Goal: Obtain resource: Obtain resource

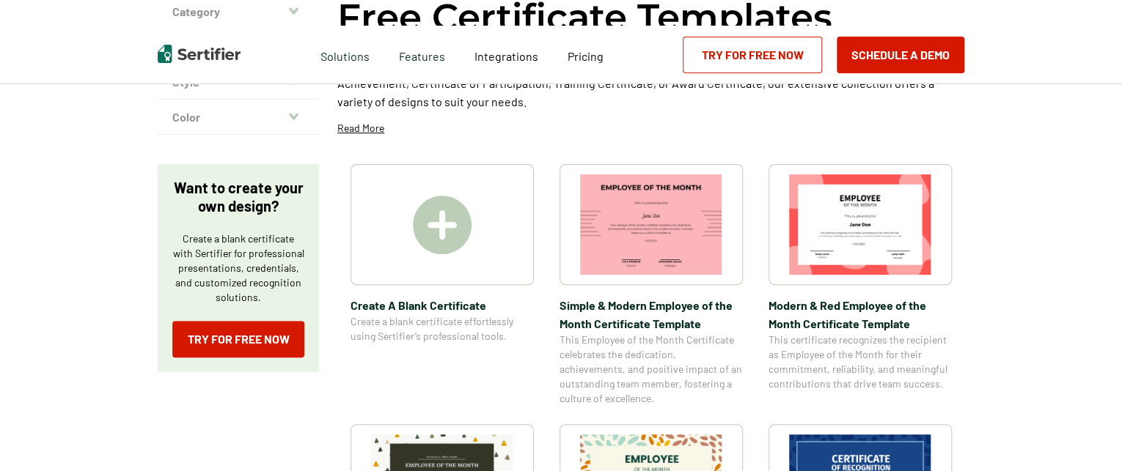
scroll to position [200, 0]
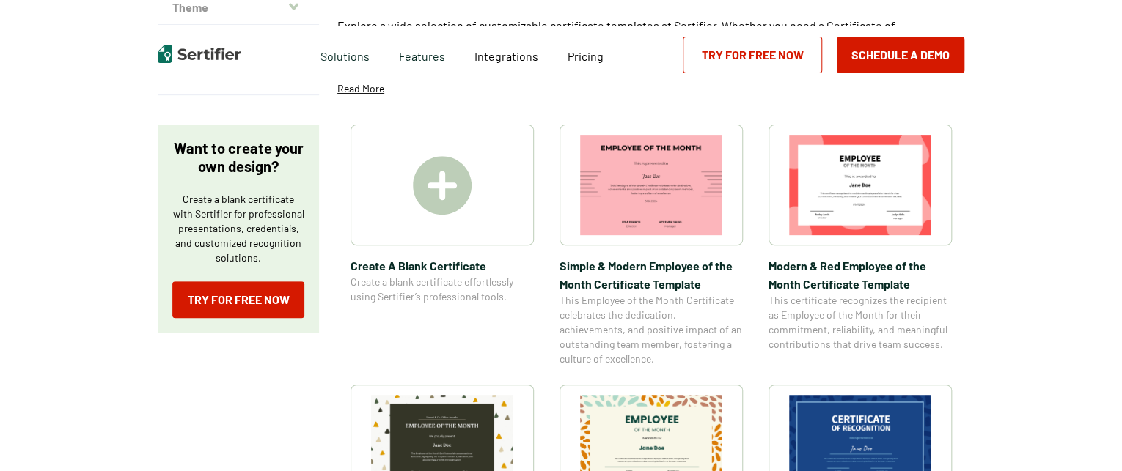
click at [1121, 76] on html "Verify Credentials Customer Support Login Request A Demo Let us present you the…" at bounding box center [561, 35] width 1122 height 471
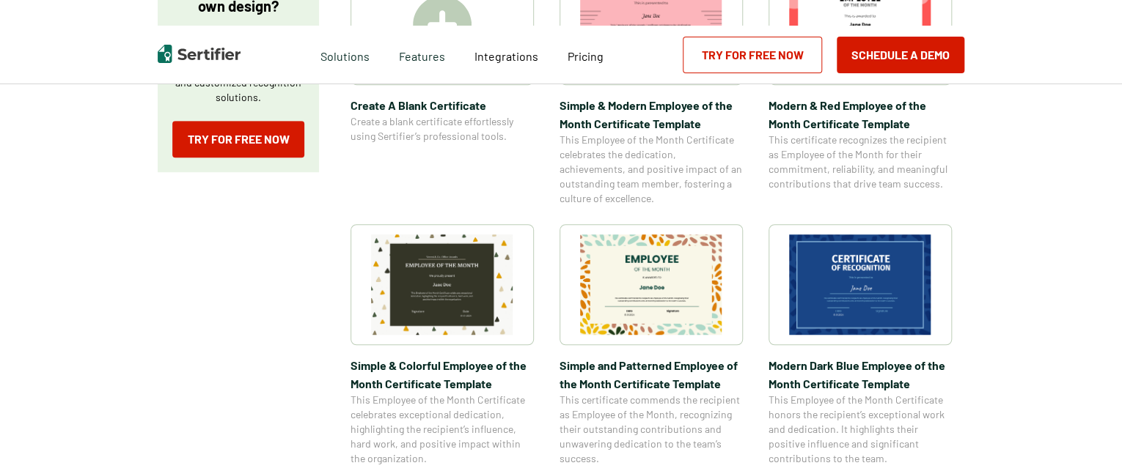
scroll to position [383, 0]
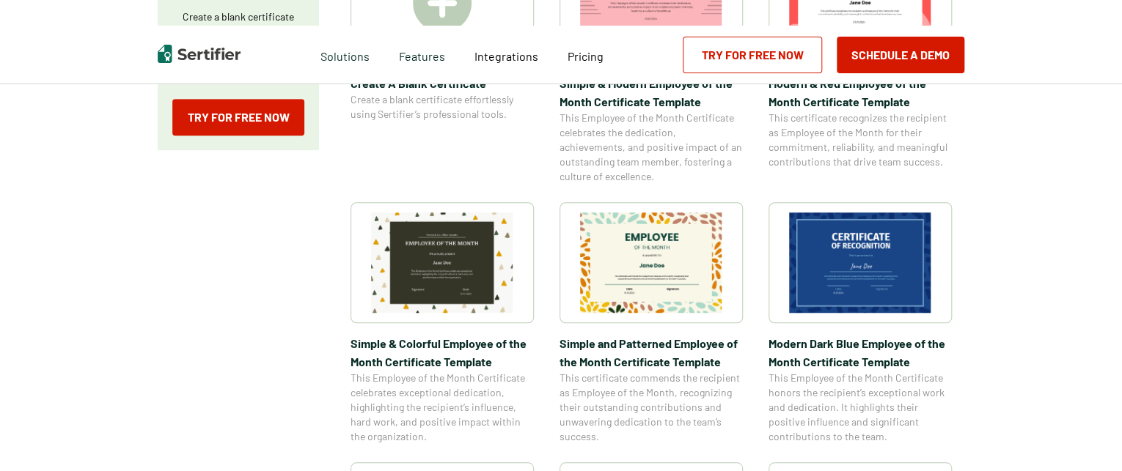
click at [663, 284] on img at bounding box center [651, 263] width 142 height 100
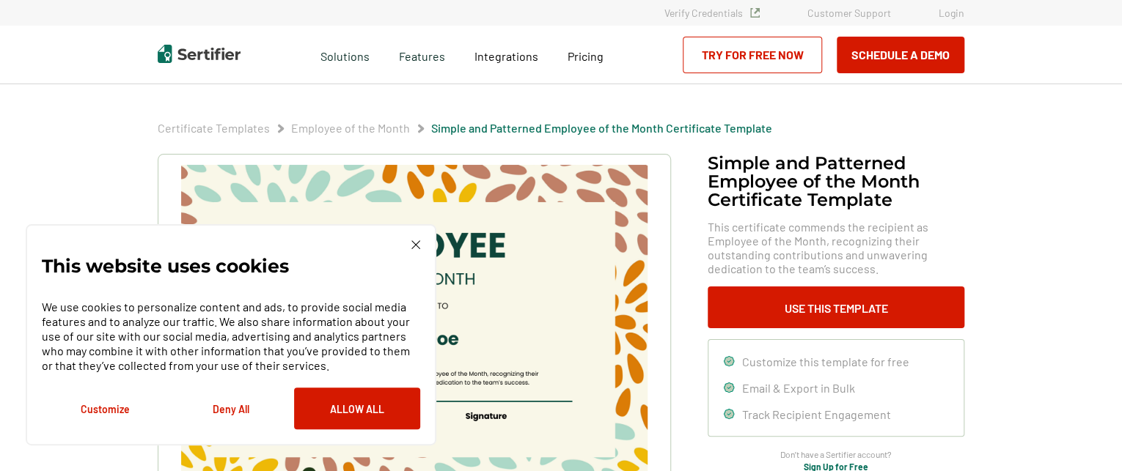
click at [414, 246] on img at bounding box center [415, 244] width 9 height 9
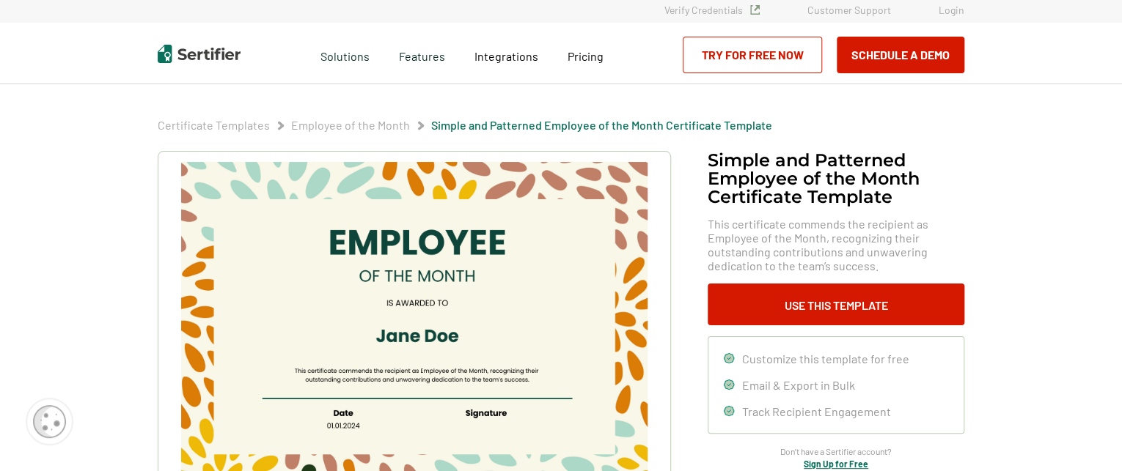
scroll to position [13, 0]
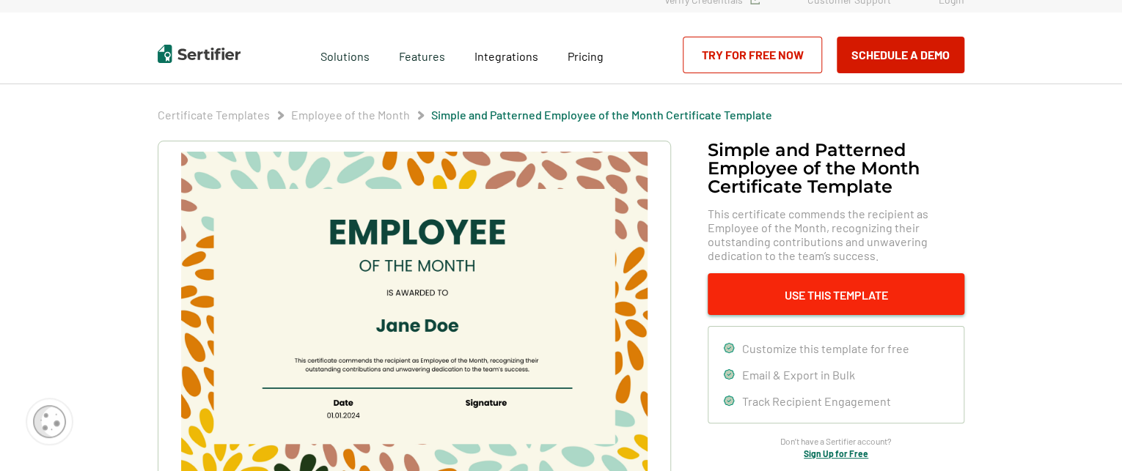
click at [807, 301] on button "Use This Template" at bounding box center [835, 294] width 257 height 42
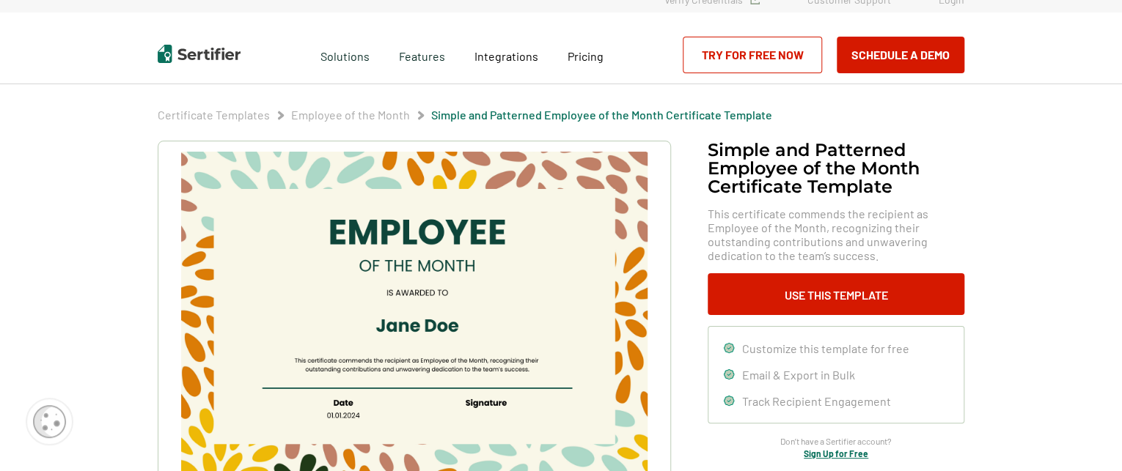
click at [439, 303] on img at bounding box center [414, 317] width 466 height 330
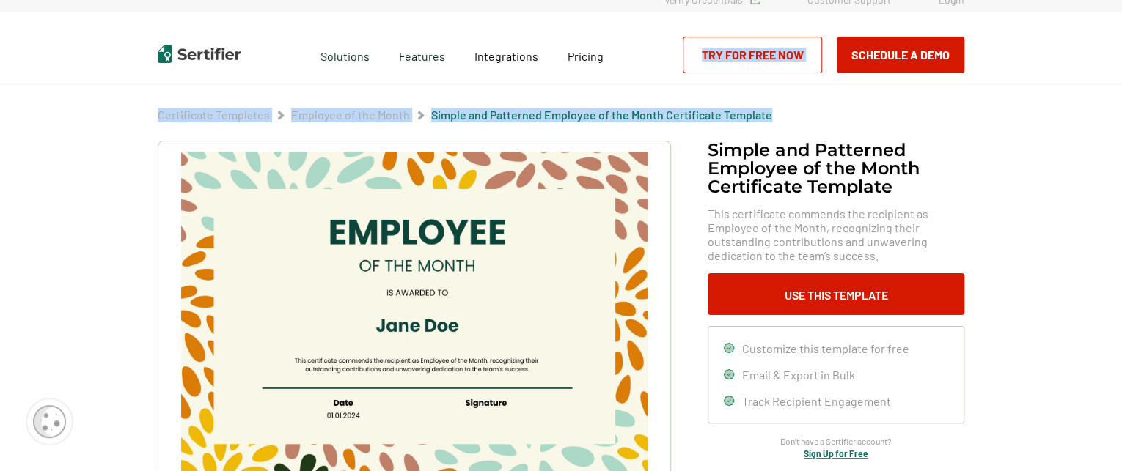
drag, startPoint x: 1120, startPoint y: 54, endPoint x: 1125, endPoint y: 101, distance: 47.2
click at [1121, 101] on html "Verify Credentials Customer Support Login Request A Demo Let us present you the…" at bounding box center [561, 222] width 1122 height 471
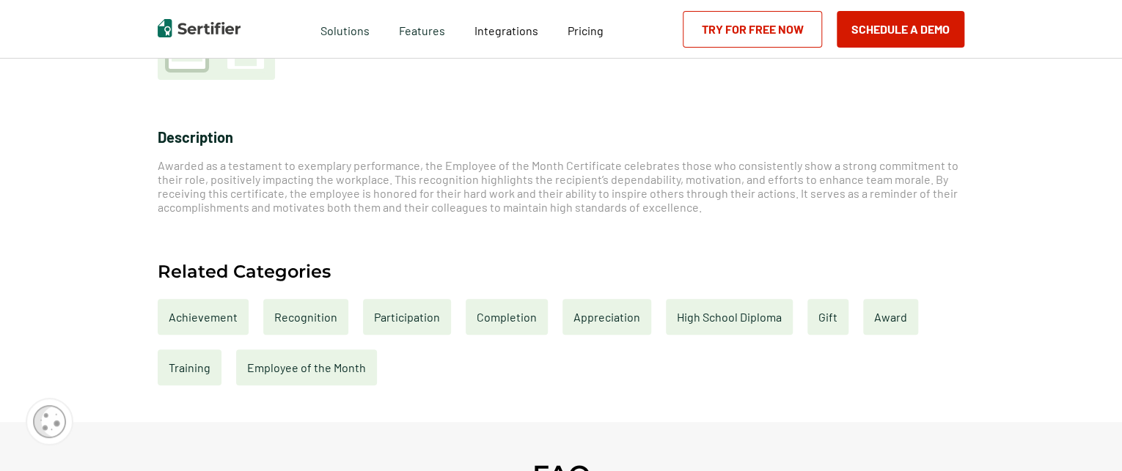
scroll to position [594, 0]
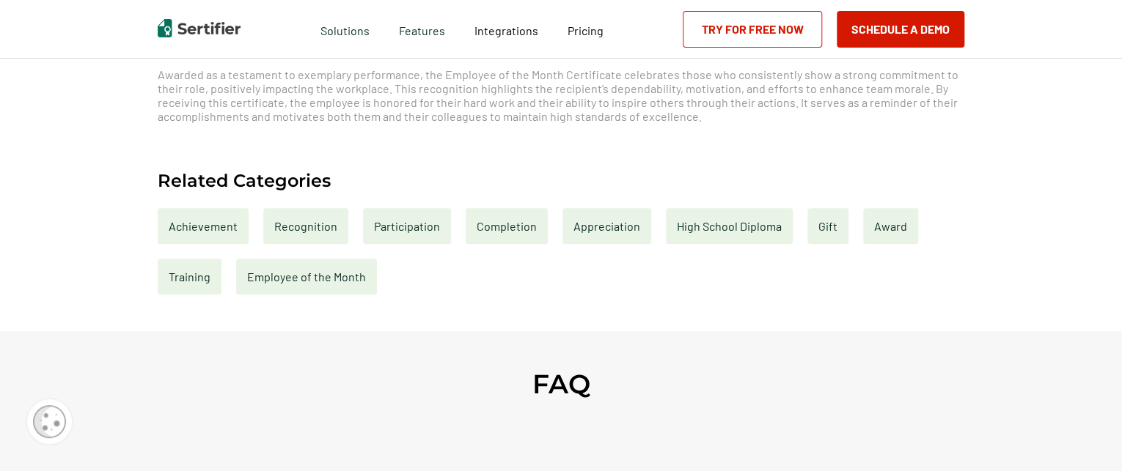
click at [395, 232] on div "Participation" at bounding box center [407, 226] width 88 height 36
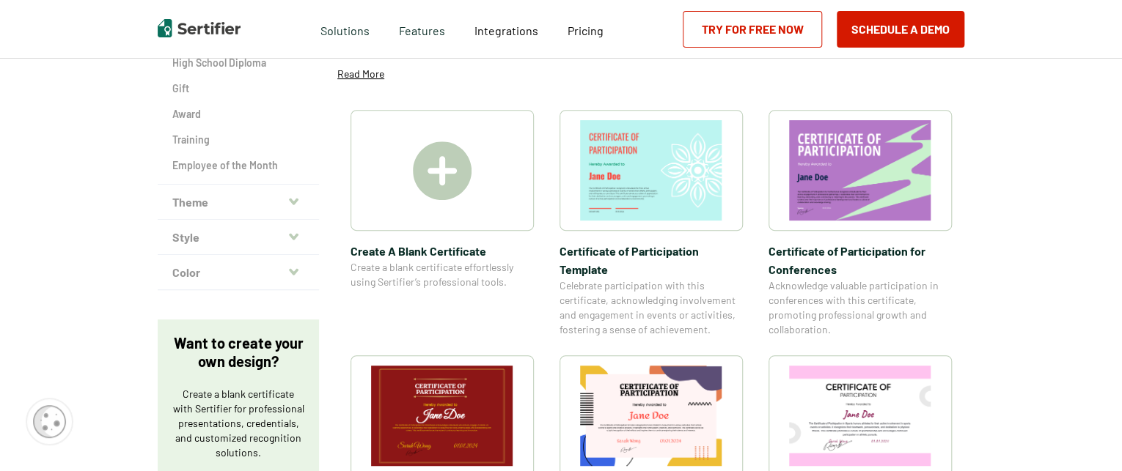
scroll to position [252, 0]
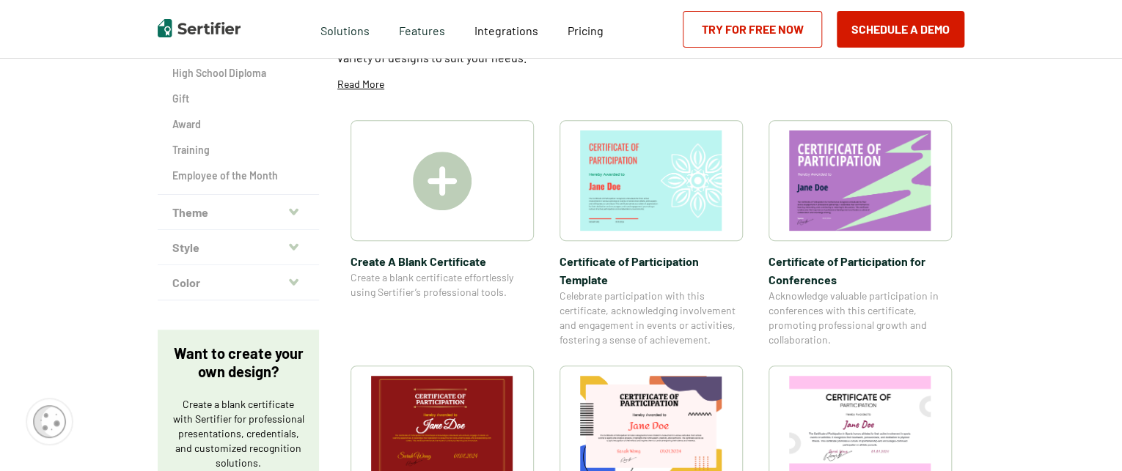
click at [633, 187] on img at bounding box center [651, 180] width 142 height 100
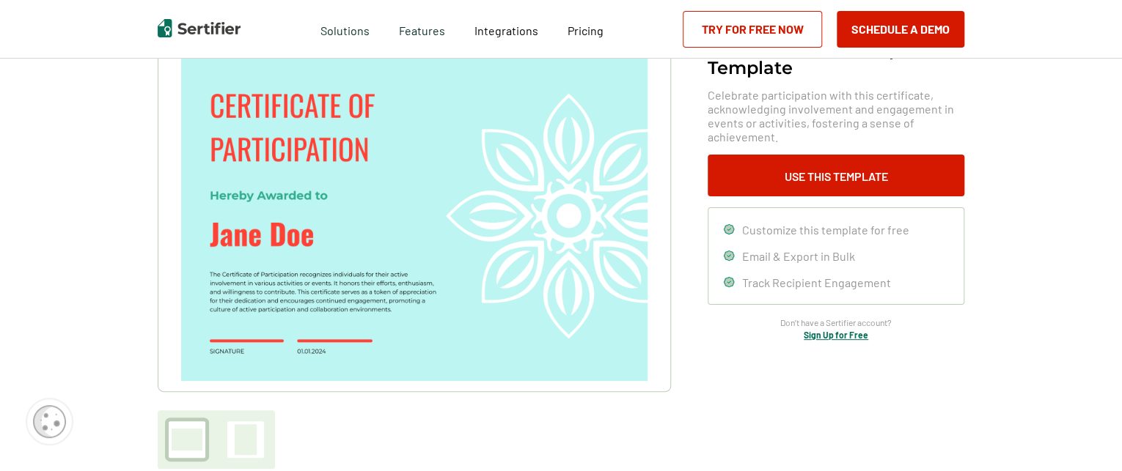
scroll to position [133, 0]
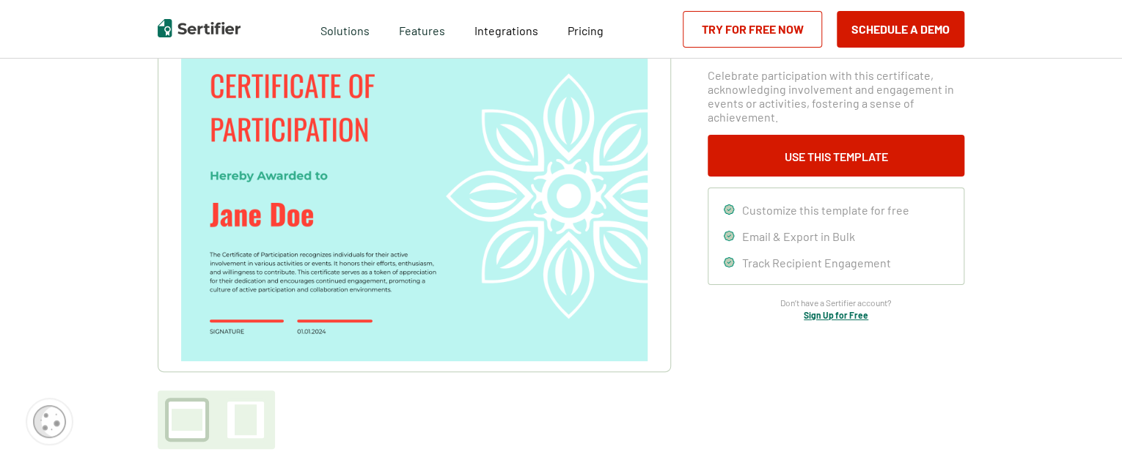
click at [255, 427] on div at bounding box center [246, 420] width 22 height 31
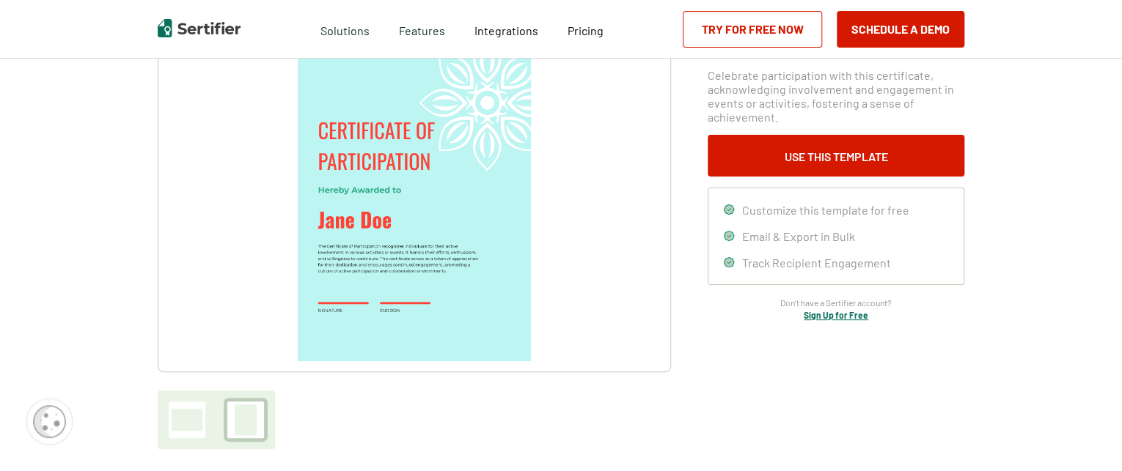
click at [186, 421] on div at bounding box center [187, 420] width 31 height 22
